Goal: Transaction & Acquisition: Book appointment/travel/reservation

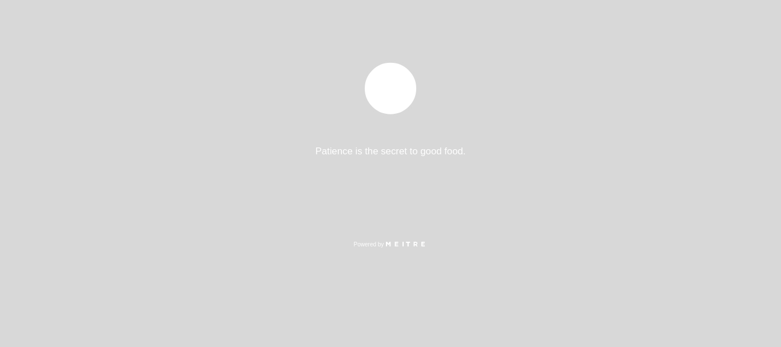
select select "es"
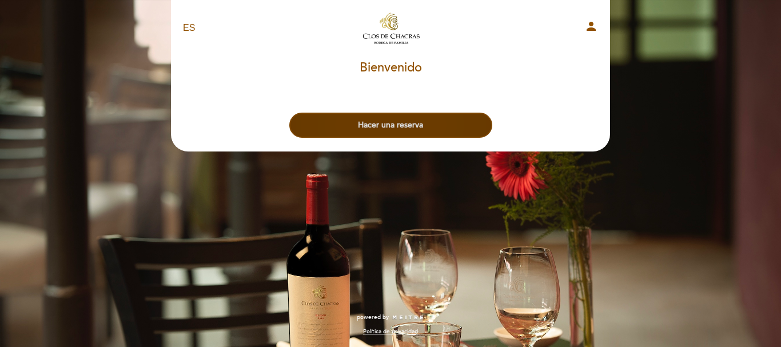
click at [443, 126] on button "Hacer una reserva" at bounding box center [390, 125] width 203 height 25
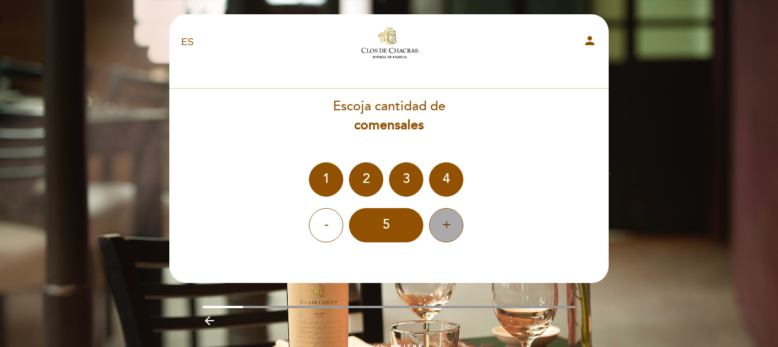
click at [446, 220] on div "+" at bounding box center [446, 225] width 34 height 34
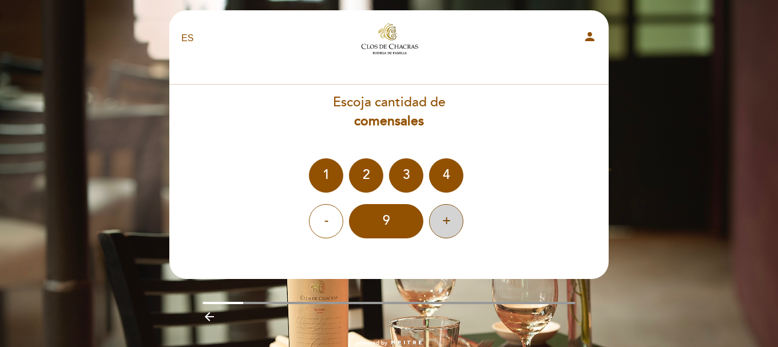
scroll to position [29, 0]
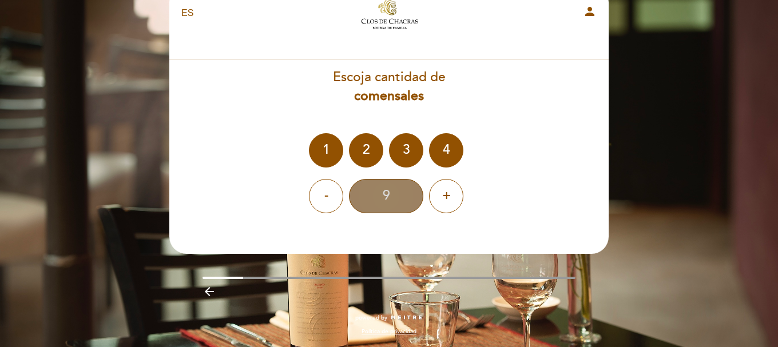
click at [399, 208] on div "9" at bounding box center [386, 196] width 74 height 34
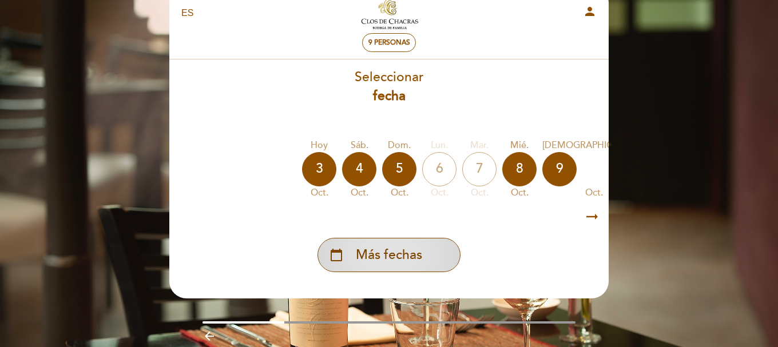
click at [394, 265] on span "Más fechas" at bounding box center [389, 255] width 66 height 19
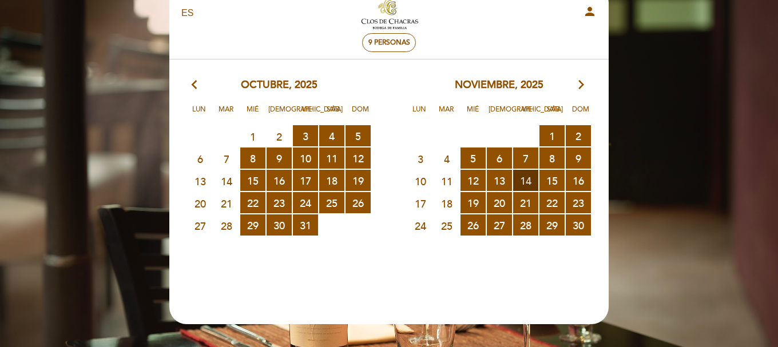
click at [528, 181] on span "14 RESERVAS DISPONIBLES" at bounding box center [525, 180] width 25 height 21
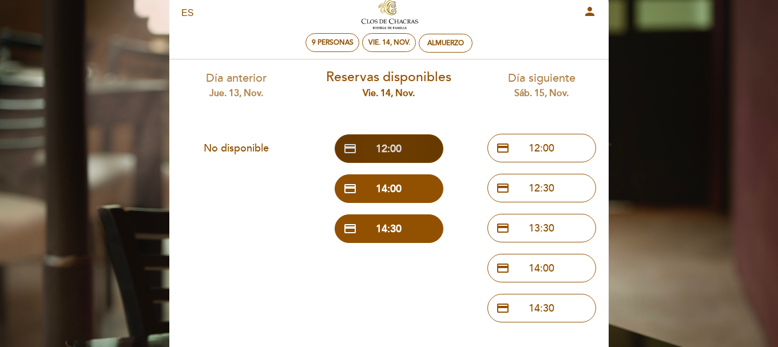
click at [410, 150] on button "credit_card 12:00" at bounding box center [389, 148] width 109 height 29
